Goal: Information Seeking & Learning: Learn about a topic

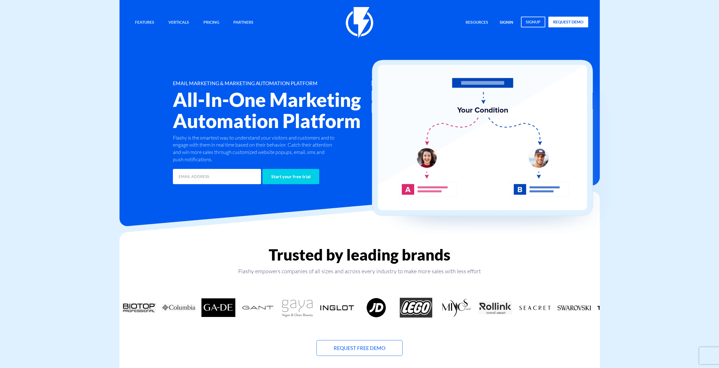
click at [502, 21] on link "signin" at bounding box center [506, 23] width 22 height 12
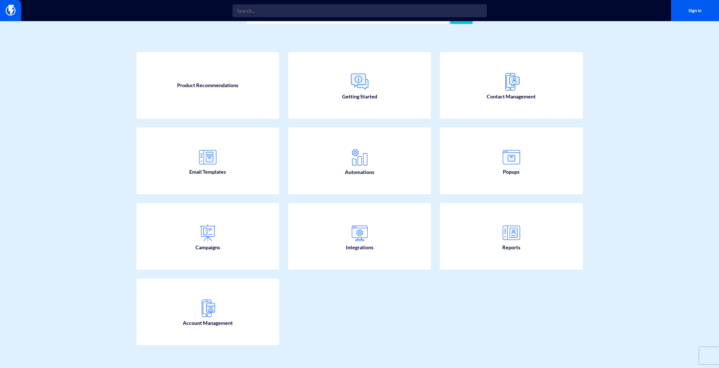
scroll to position [36, 0]
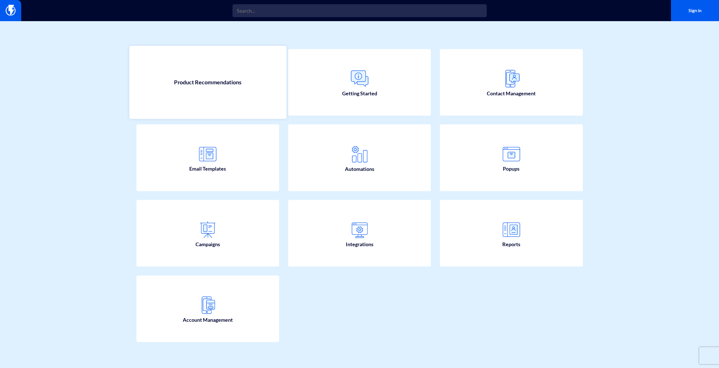
click at [205, 85] on span "Product Recommendations" at bounding box center [207, 82] width 67 height 8
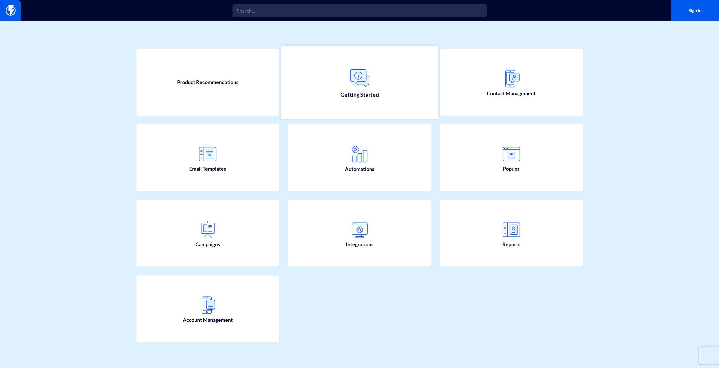
click at [372, 97] on span "Getting Started" at bounding box center [359, 95] width 38 height 8
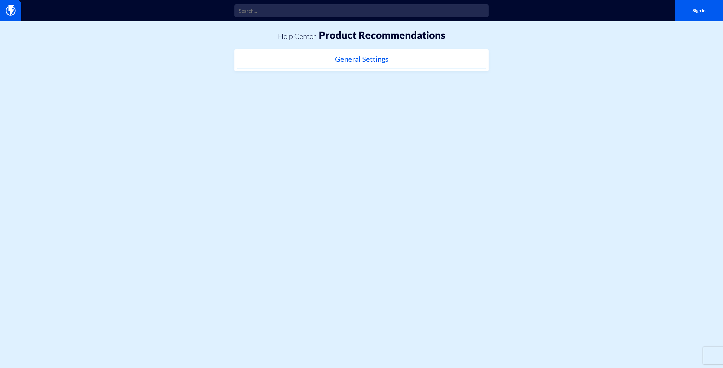
click at [347, 60] on h2 "General Settings" at bounding box center [361, 60] width 243 height 11
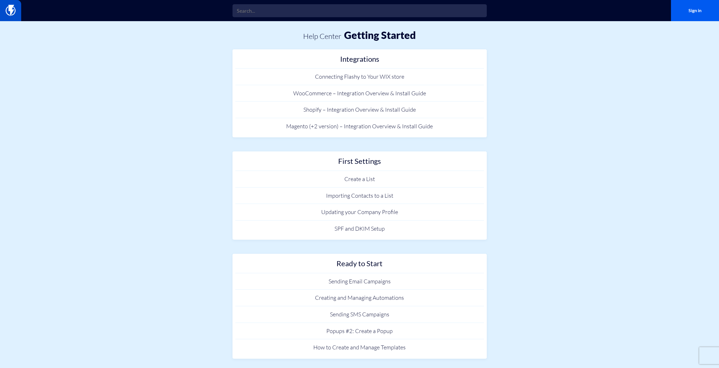
click at [11, 14] on img at bounding box center [11, 10] width 10 height 11
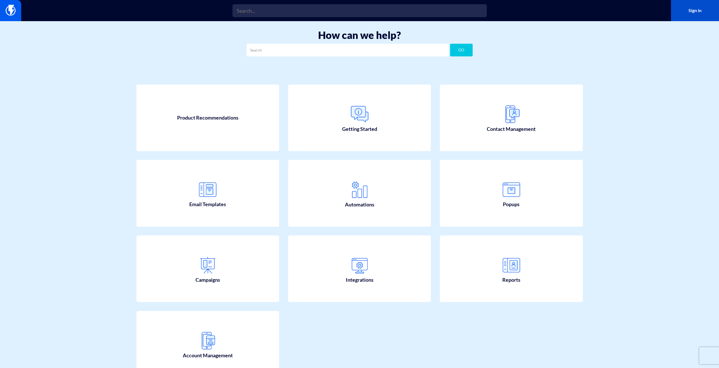
click at [691, 14] on link "Sign in" at bounding box center [695, 10] width 48 height 21
